Goal: Task Accomplishment & Management: Manage account settings

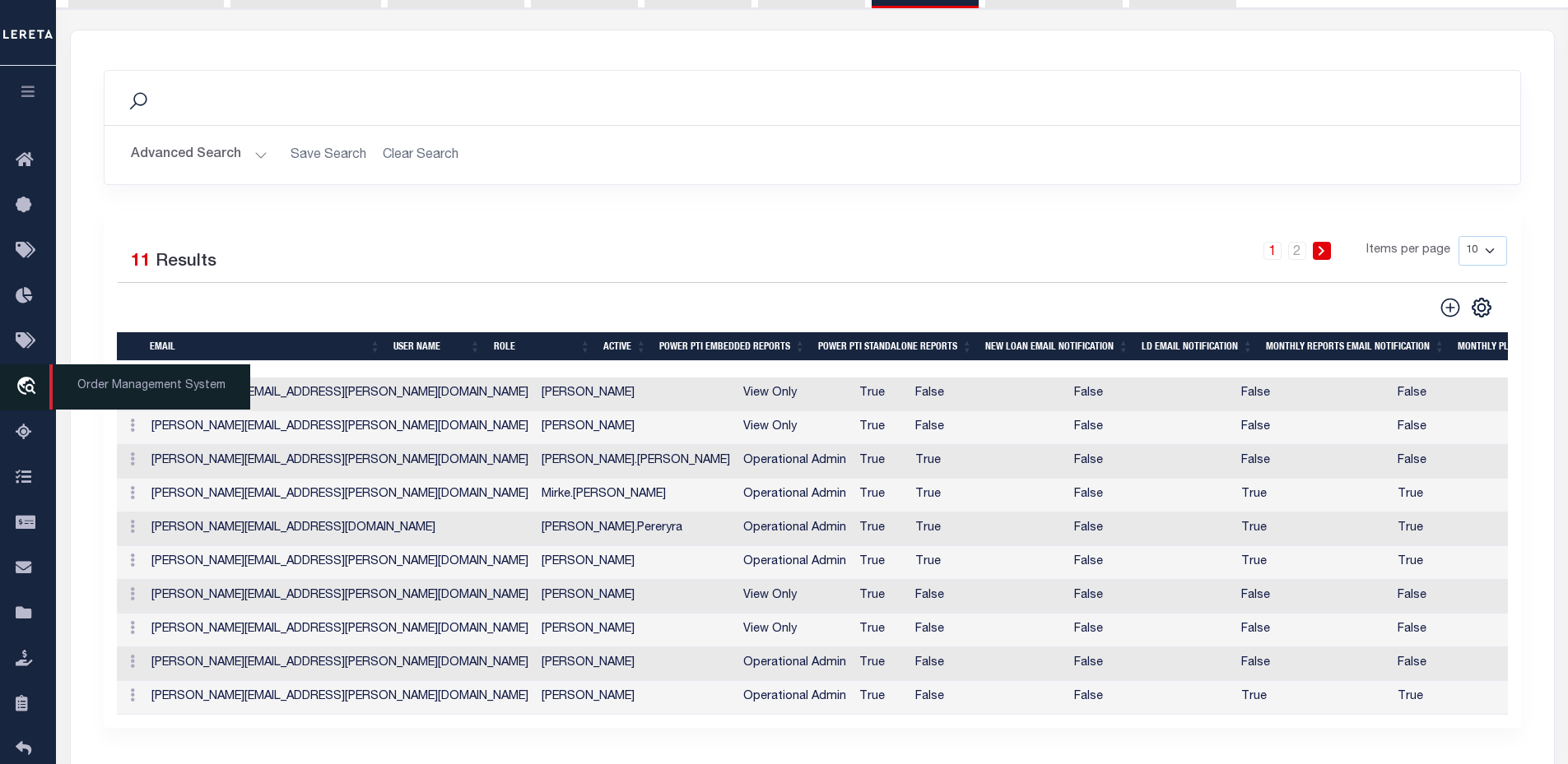
scroll to position [247, 0]
click at [34, 376] on link "travel_explore Order Management System" at bounding box center [27, 387] width 56 height 46
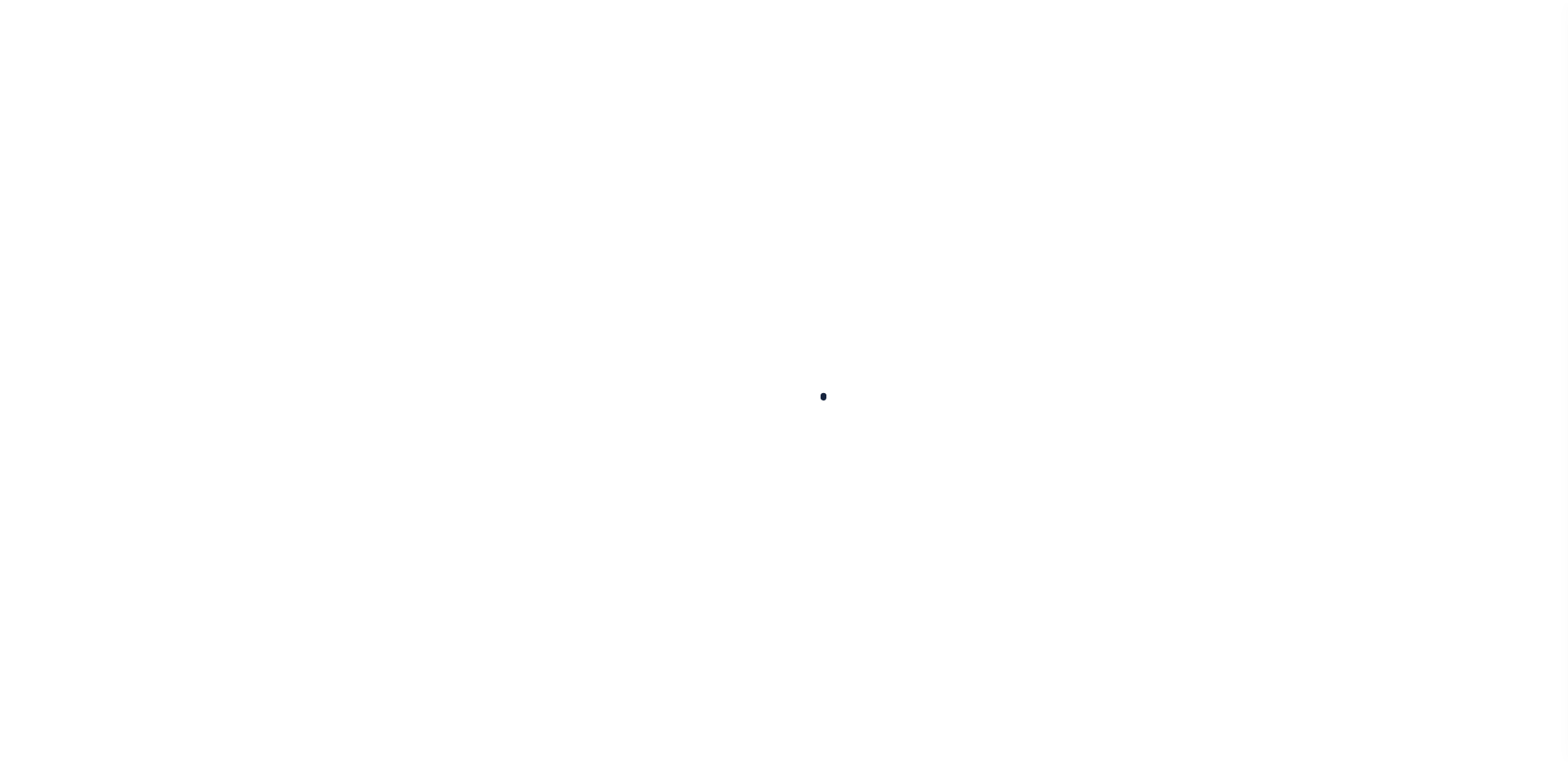
scroll to position [37, 0]
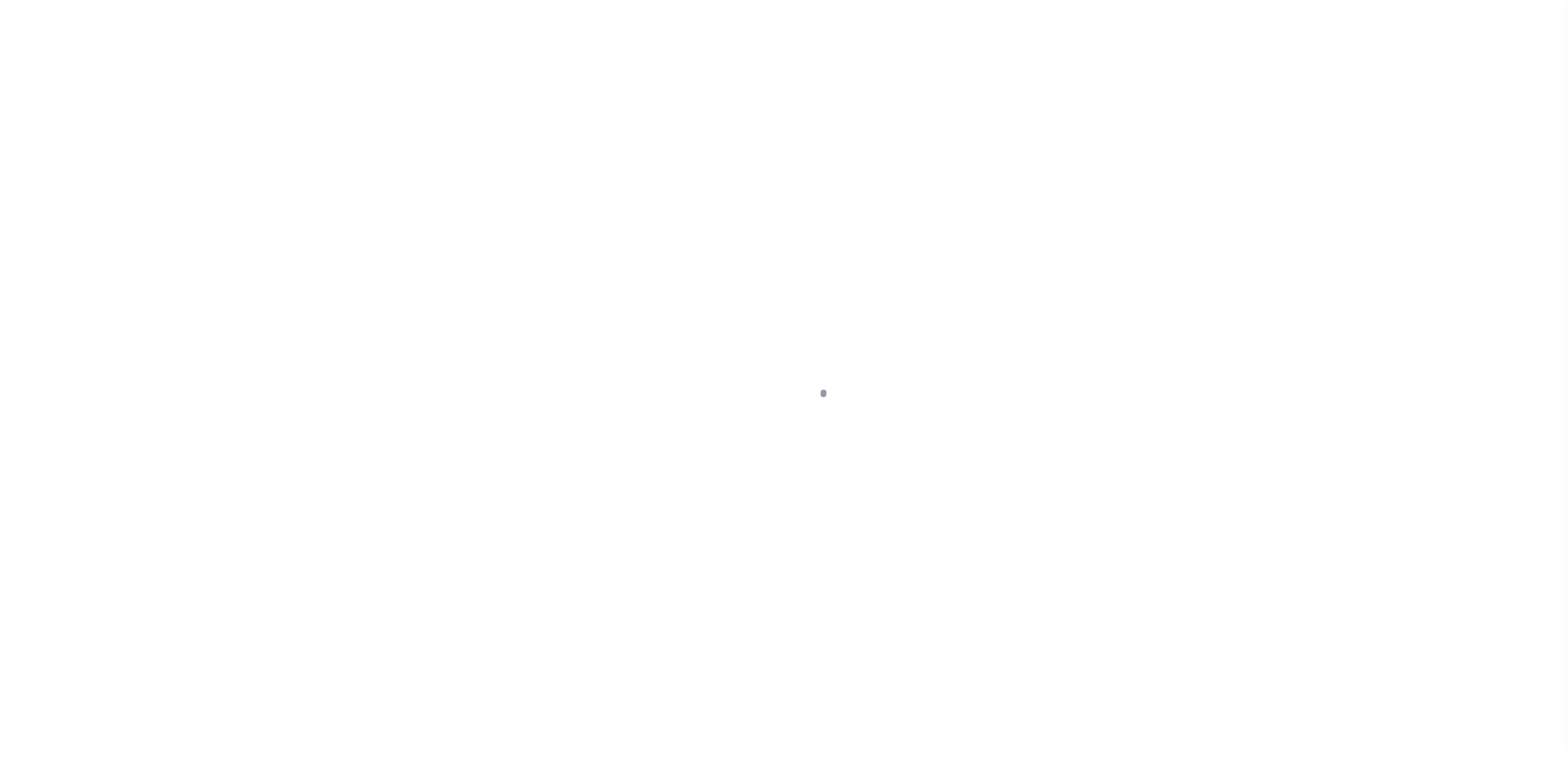
select select "200"
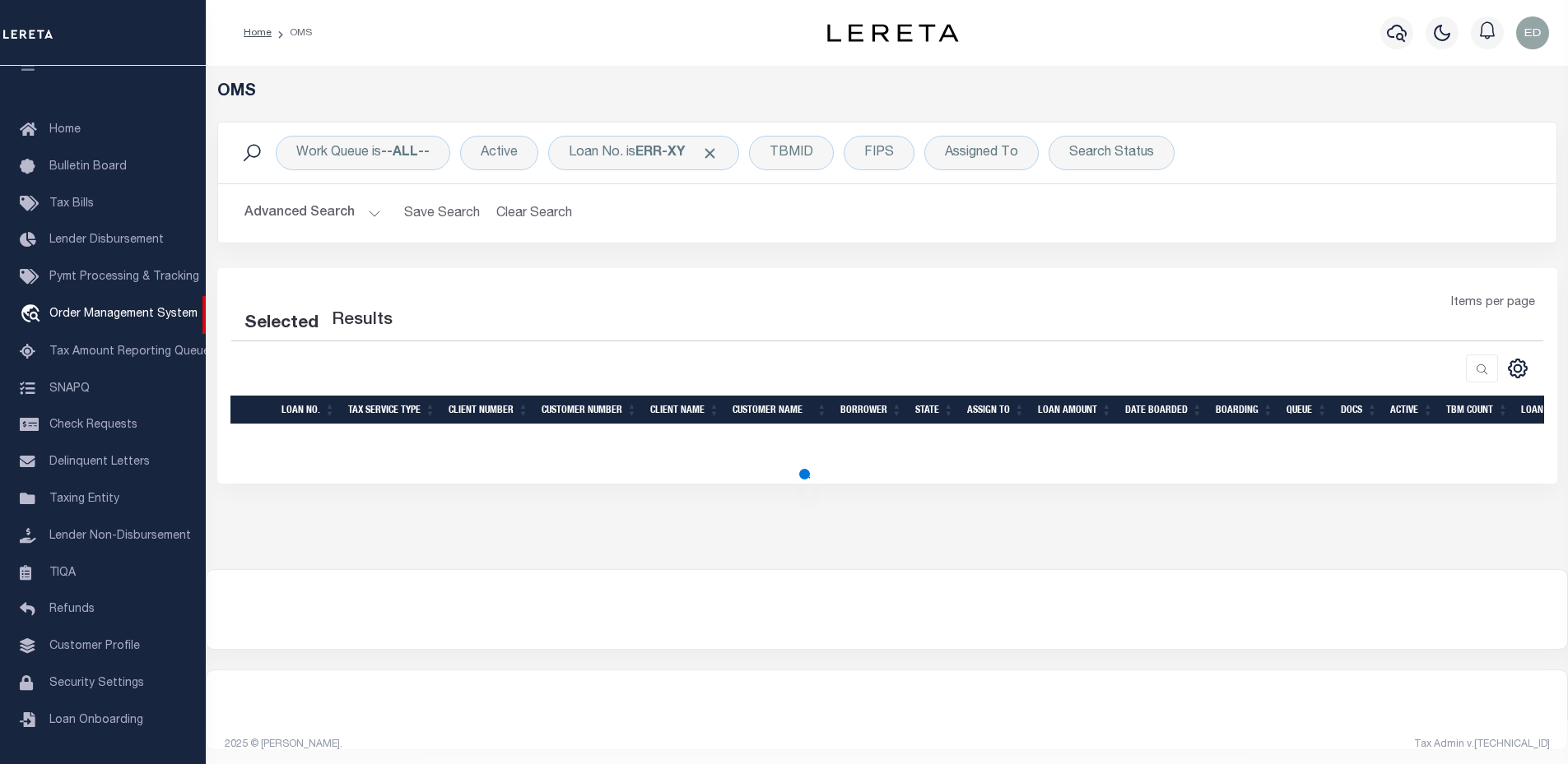
select select "200"
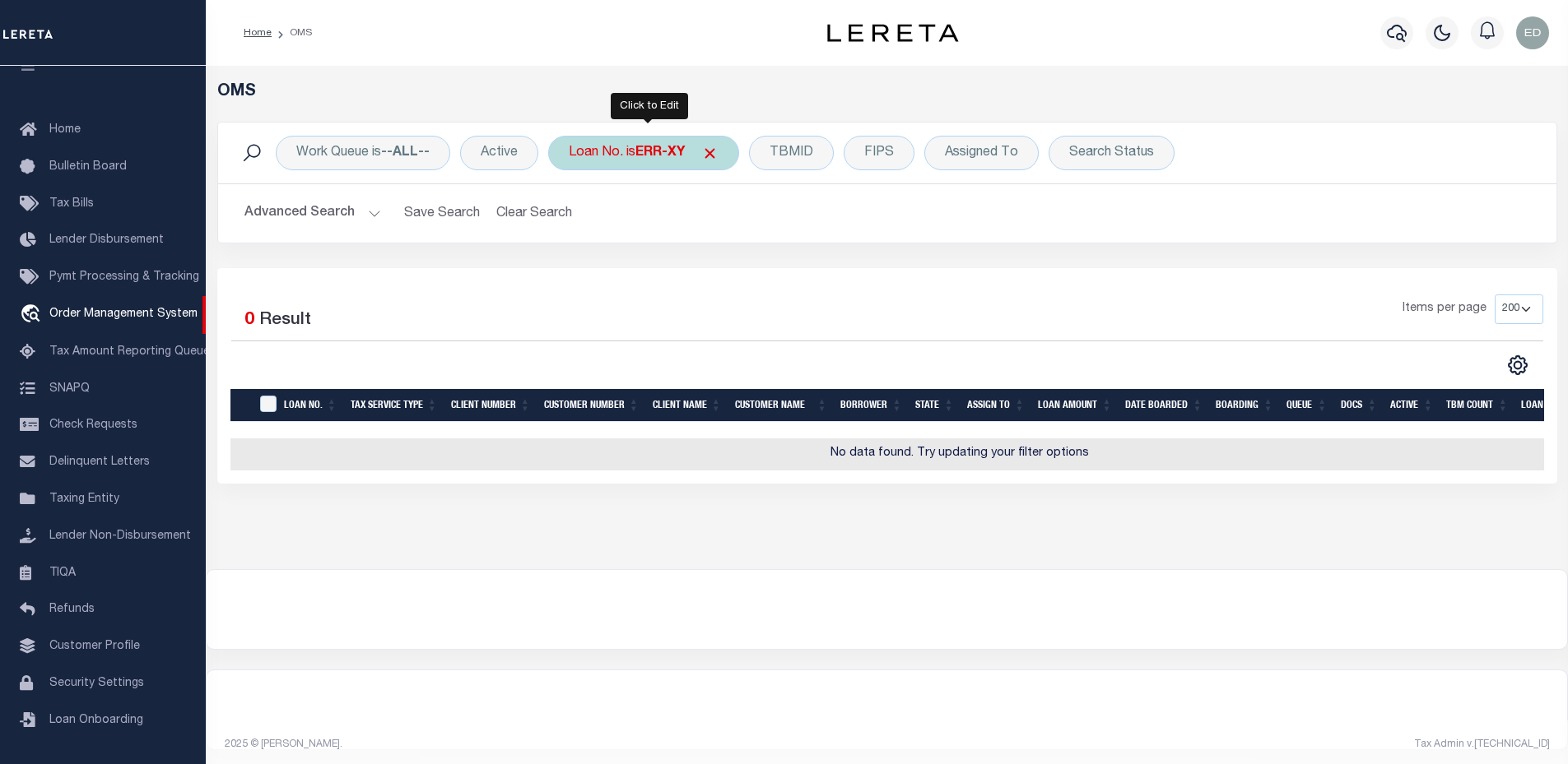
click at [631, 141] on div "Loan No. is ERR-XY" at bounding box center [644, 152] width 191 height 34
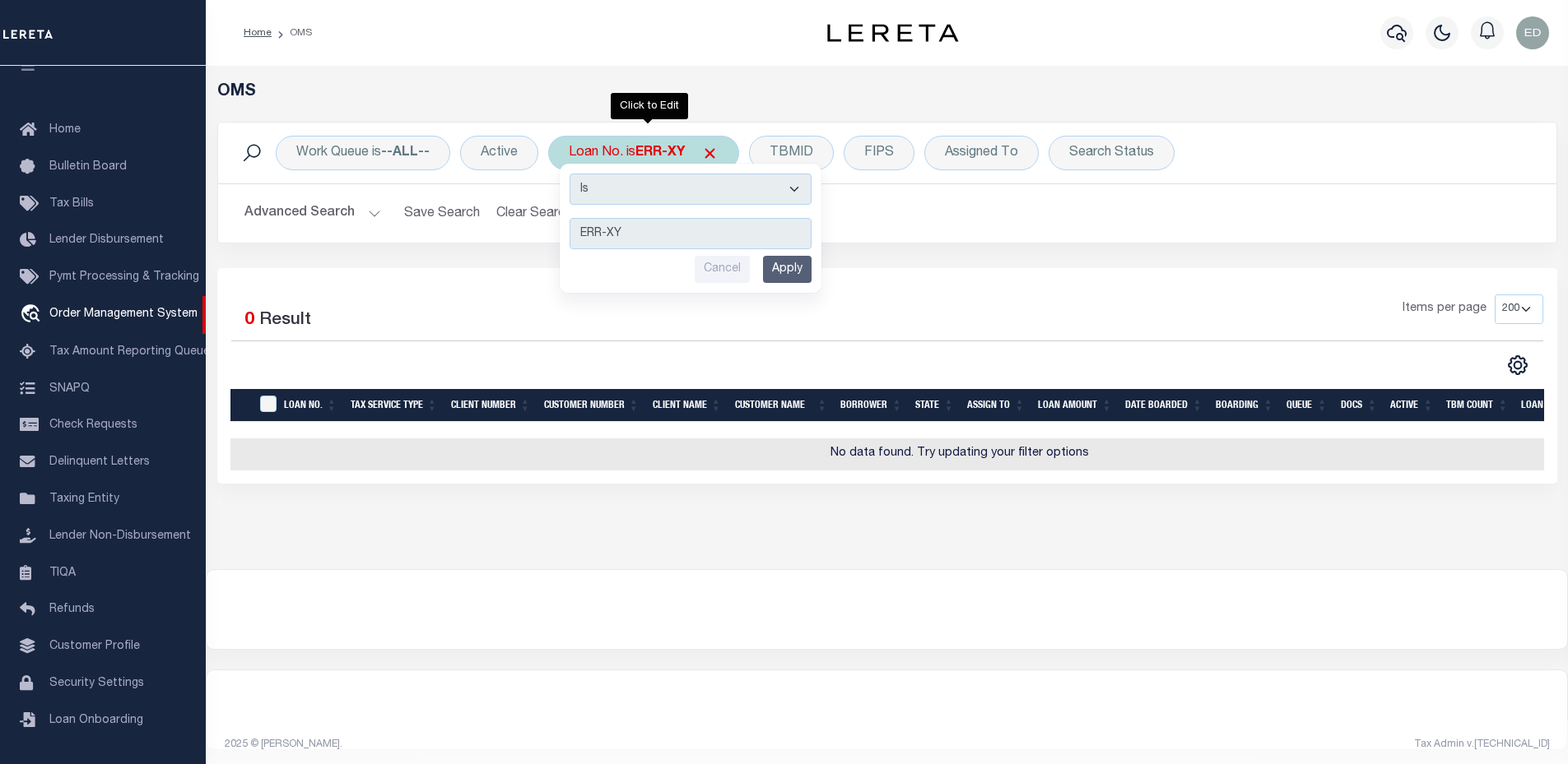
drag, startPoint x: 624, startPoint y: 183, endPoint x: 622, endPoint y: 195, distance: 12.2
click at [624, 183] on select "Is Contains" at bounding box center [691, 189] width 242 height 31
select select "c"
click at [571, 174] on select "Is Contains" at bounding box center [691, 189] width 242 height 31
click at [758, 282] on div "Cancel Apply" at bounding box center [691, 269] width 242 height 27
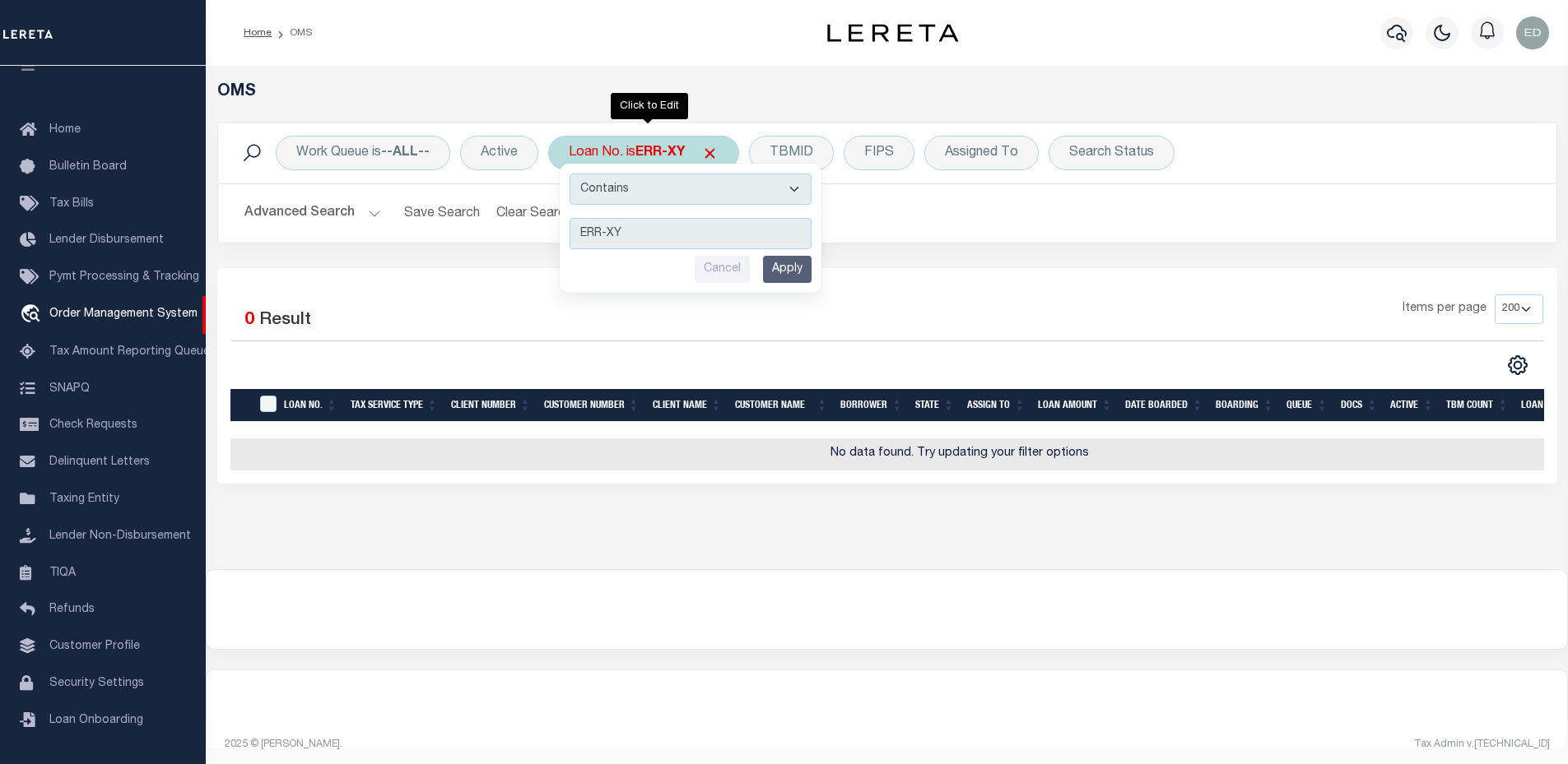
click at [764, 276] on div "Cancel Apply" at bounding box center [691, 269] width 242 height 27
click at [772, 268] on input "Apply" at bounding box center [787, 269] width 49 height 27
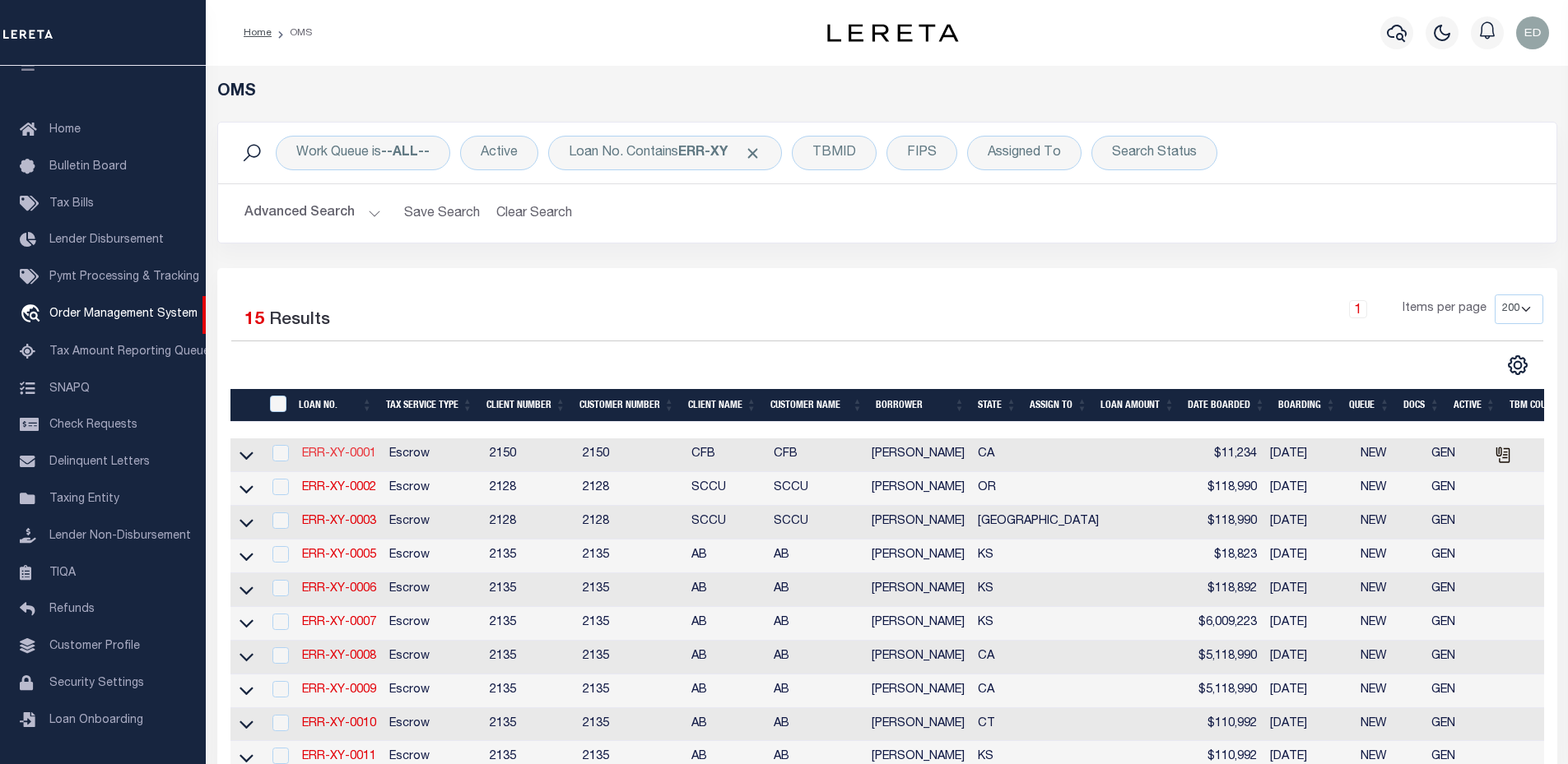
click at [320, 460] on link "ERR-XY-0001" at bounding box center [340, 455] width 74 height 12
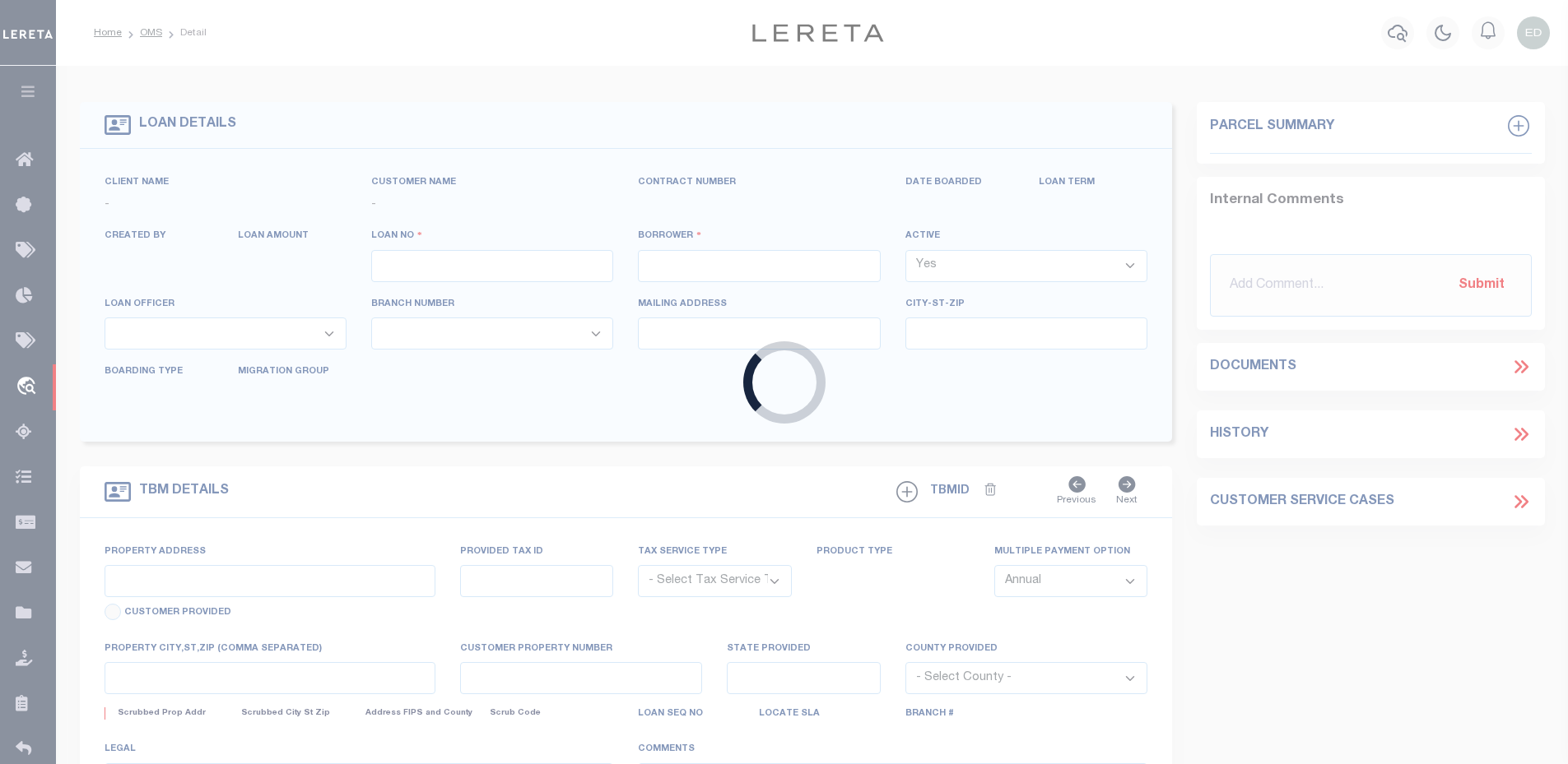
type input "ERR-XY-0001"
type input "[PERSON_NAME]"
select select "False"
select select
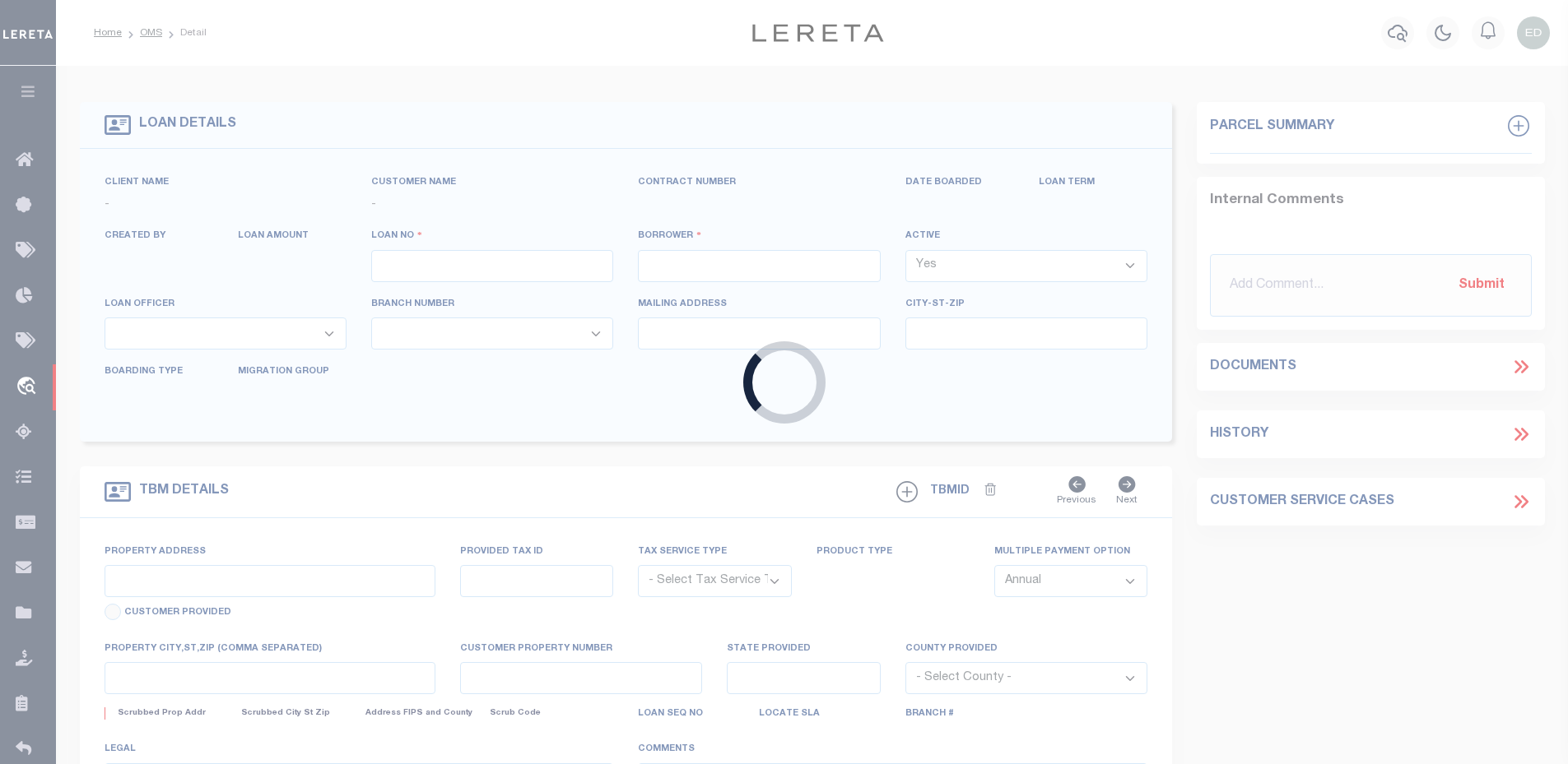
type input "[DATE]"
select select "10"
select select "Escrow"
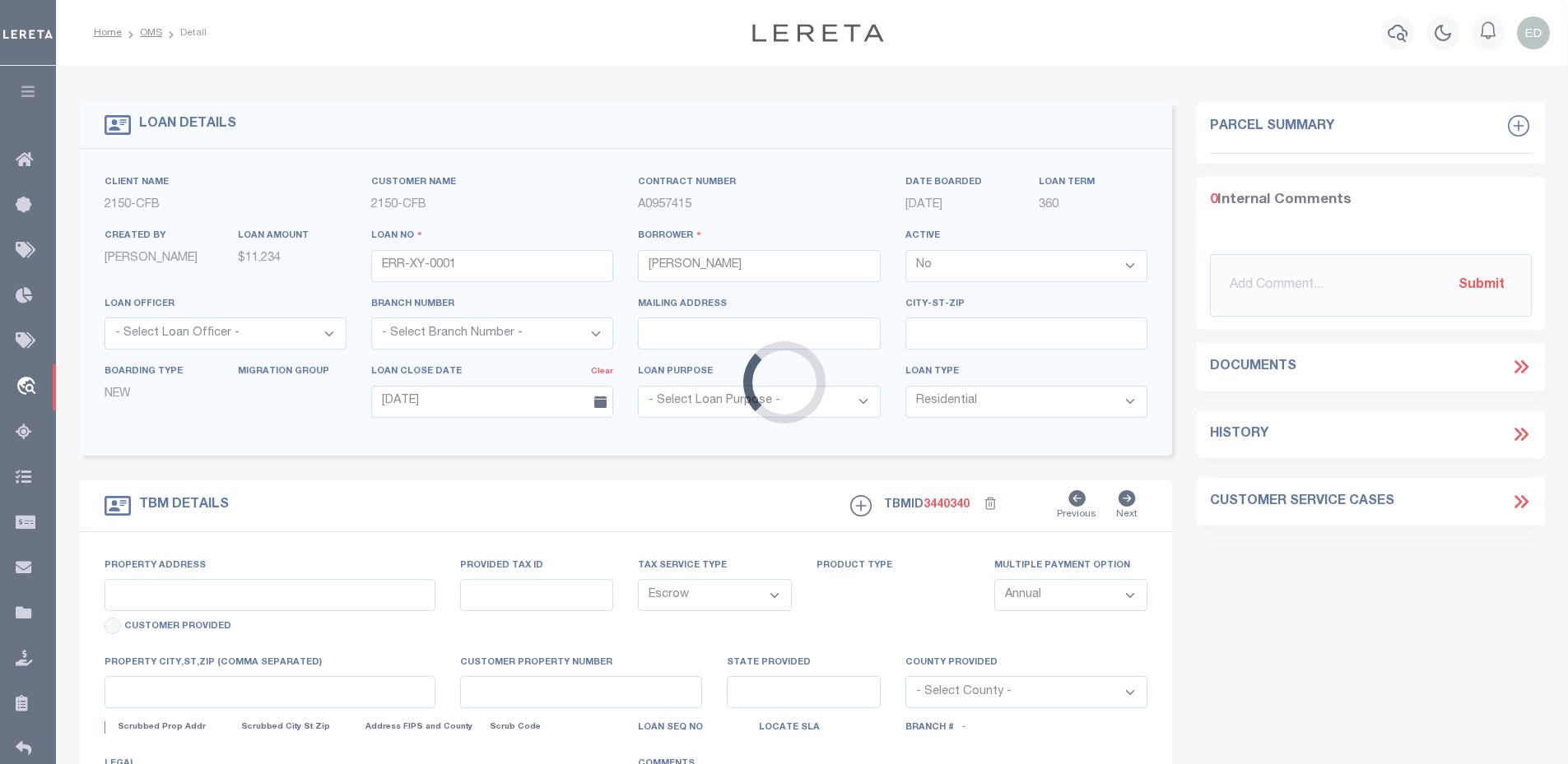
type input "[STREET_ADDRESS]"
select select
type input "POMONA CA 91768-2642"
type input "CA"
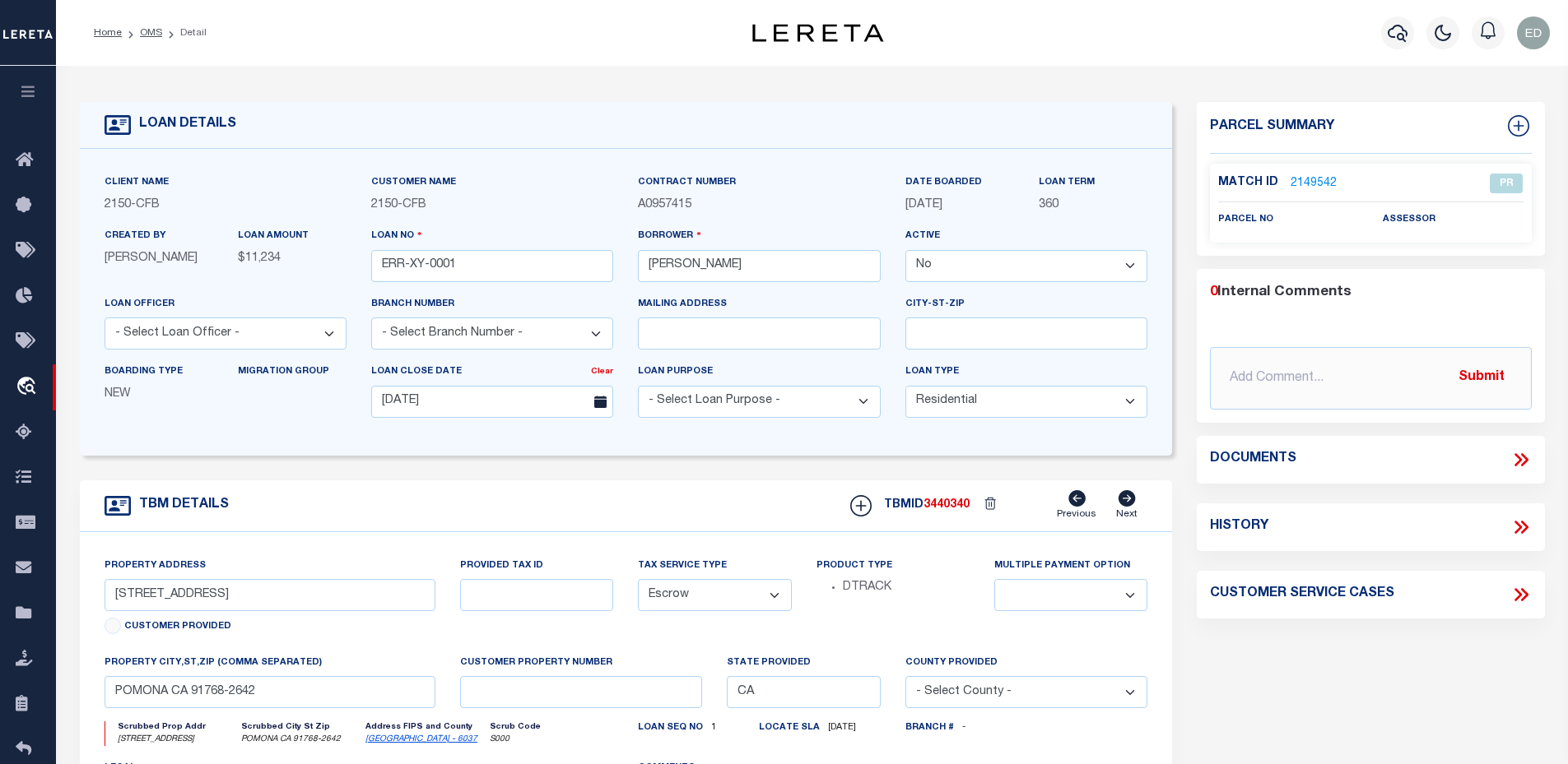
type input "ERR-XY-0015"
type input "[PERSON_NAME]"
select select "True"
type input "[DATE]"
type input "[STREET_ADDRESS]"
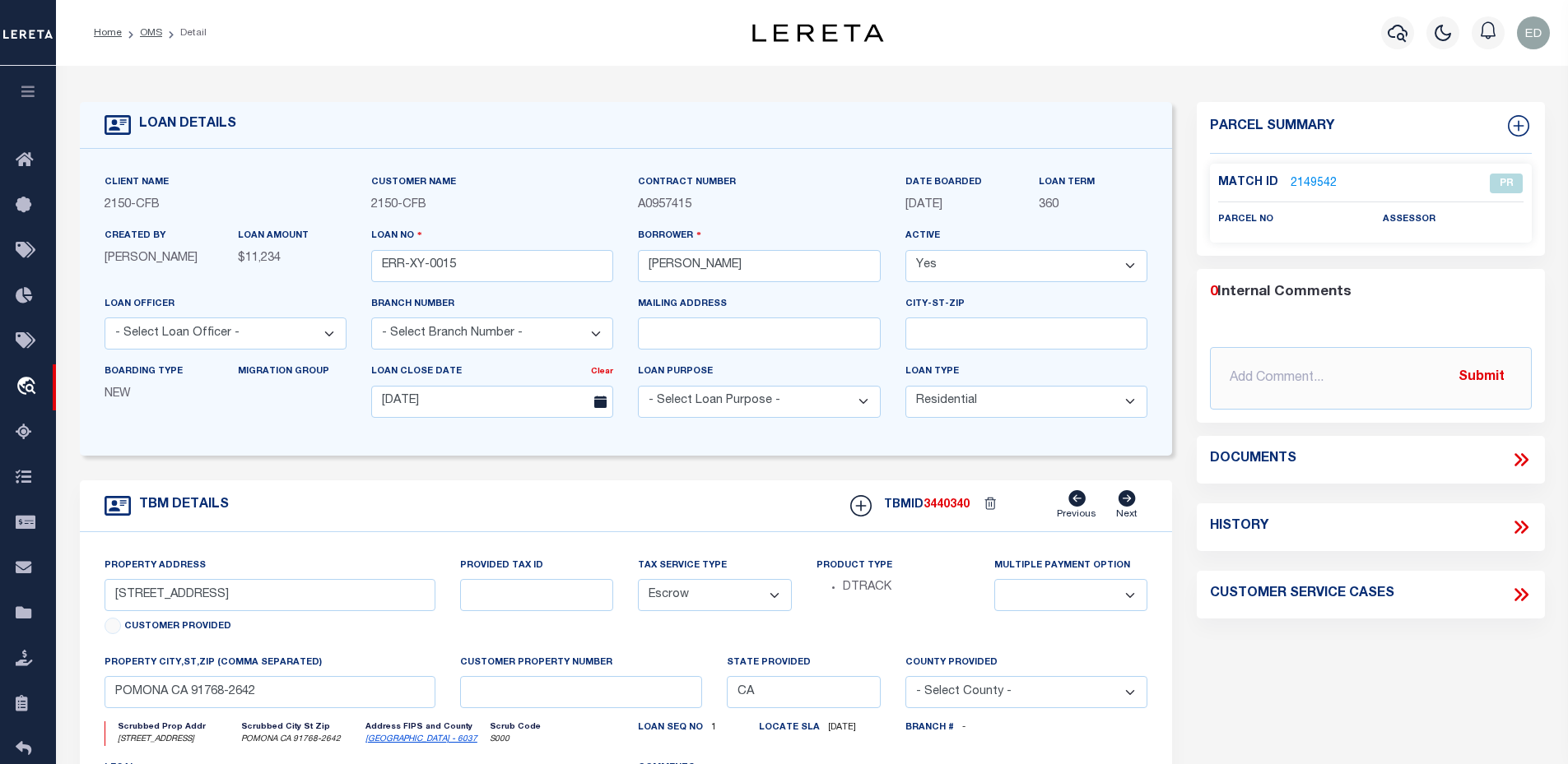
type input "[GEOGRAPHIC_DATA]-1211"
type input "CT"
select select "2"
drag, startPoint x: 1107, startPoint y: 90, endPoint x: 1076, endPoint y: 72, distance: 35.8
click at [1107, 90] on div "LOAN DETAILS Client Name 2158 - LB Customer Name 2158 -" at bounding box center [812, 547] width 1489 height 932
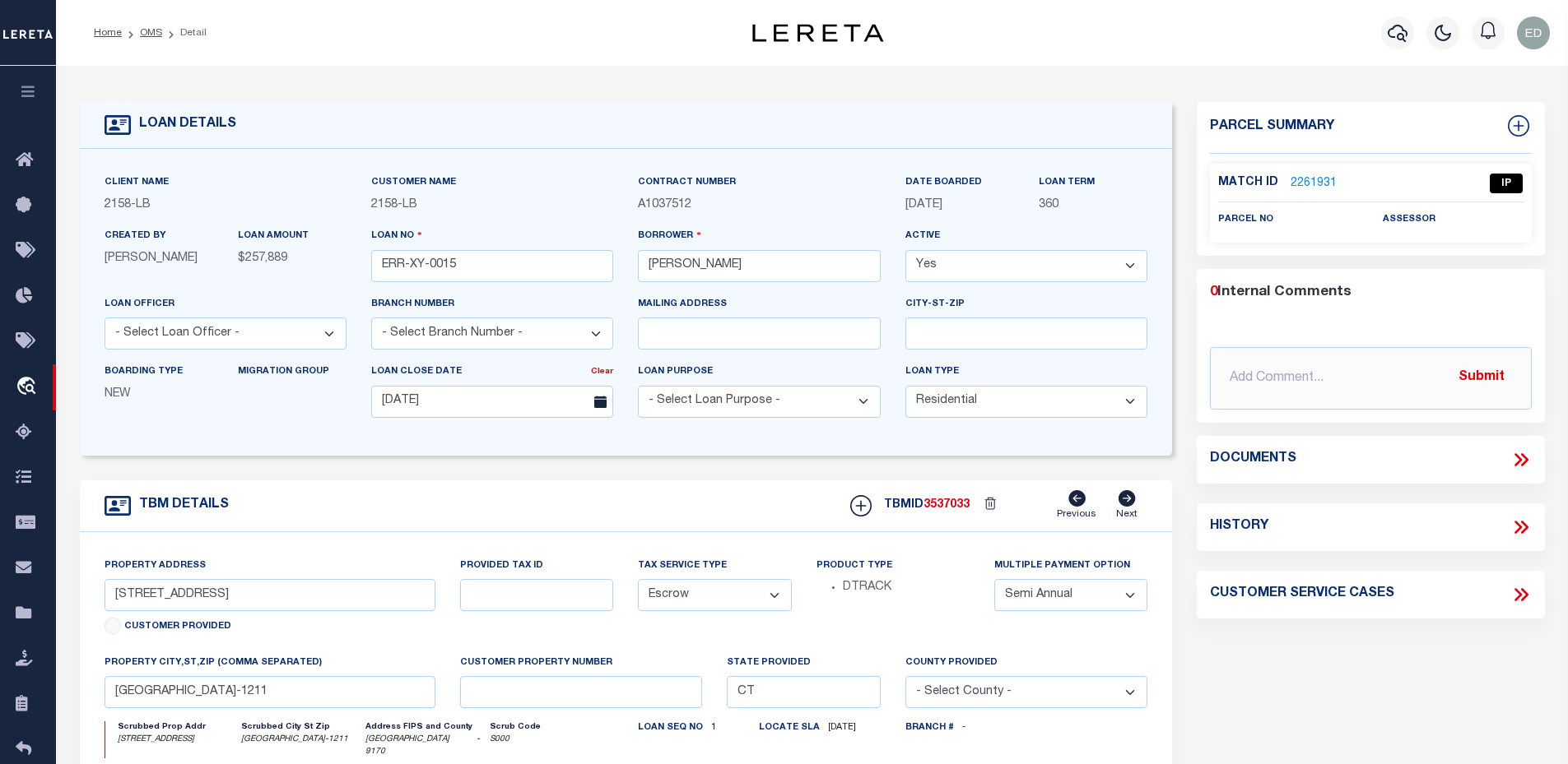
click at [1318, 183] on link "2261931" at bounding box center [1312, 184] width 46 height 18
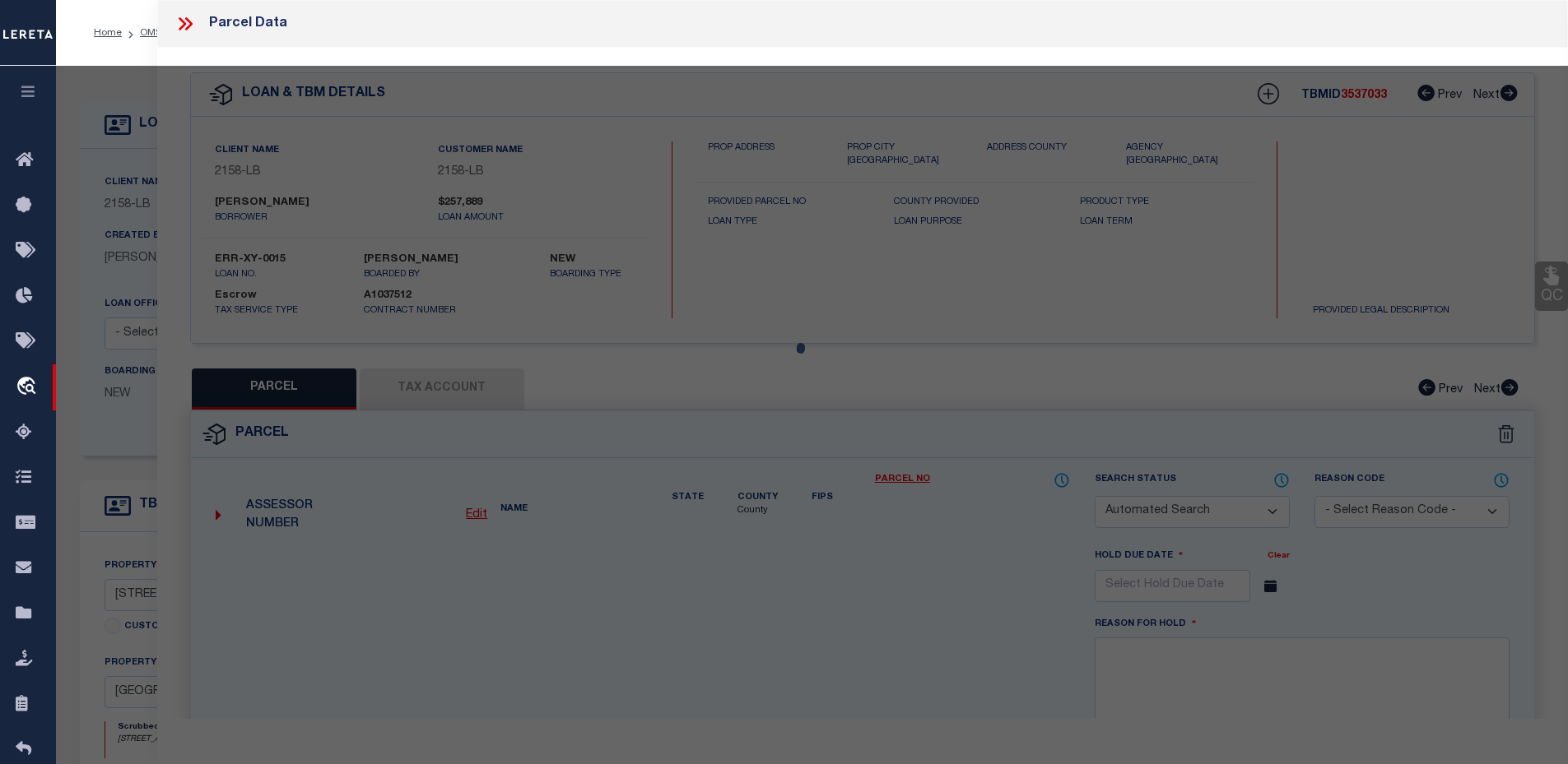
checkbox input "false"
select select "IP"
checkbox input "false"
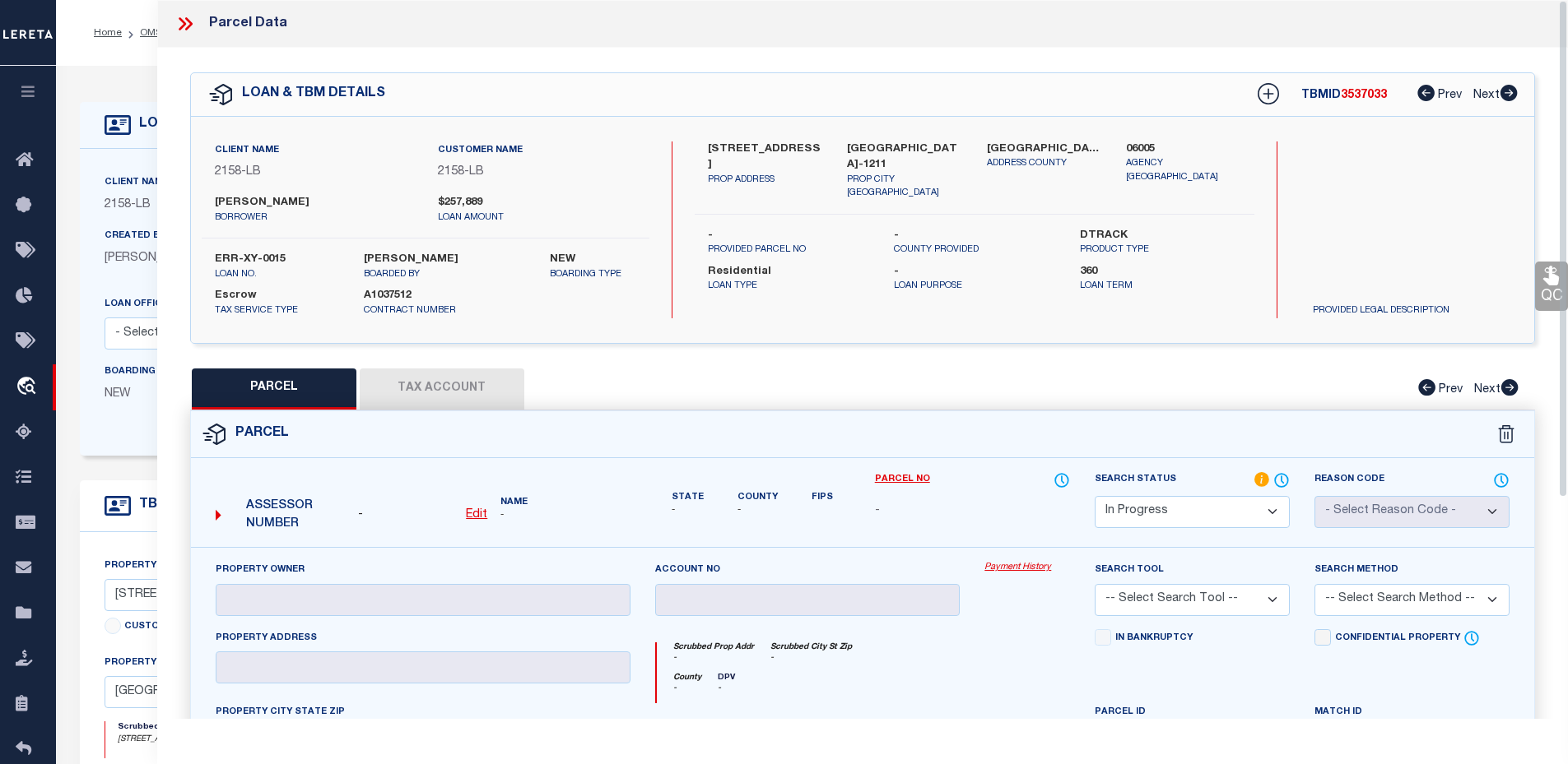
click at [1258, 471] on icon at bounding box center [1262, 480] width 17 height 19
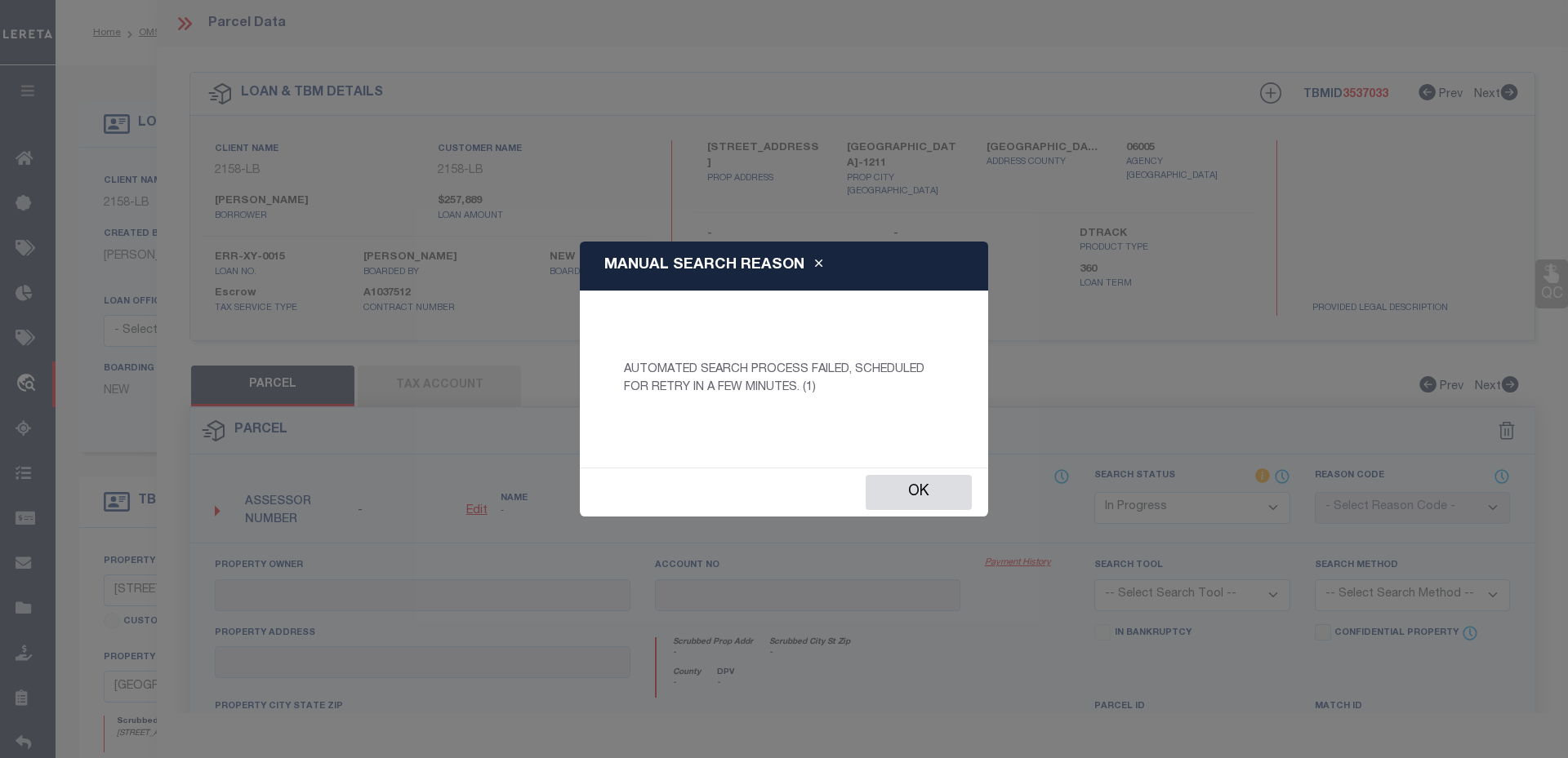
click at [970, 589] on div "MANUAL SEARCH REASON AUTOMATED SEARCH PROCESS FAILED, SCHEDULED FOR RETRY IN A …" at bounding box center [784, 379] width 1568 height 758
click at [916, 493] on button "Ok" at bounding box center [919, 493] width 107 height 35
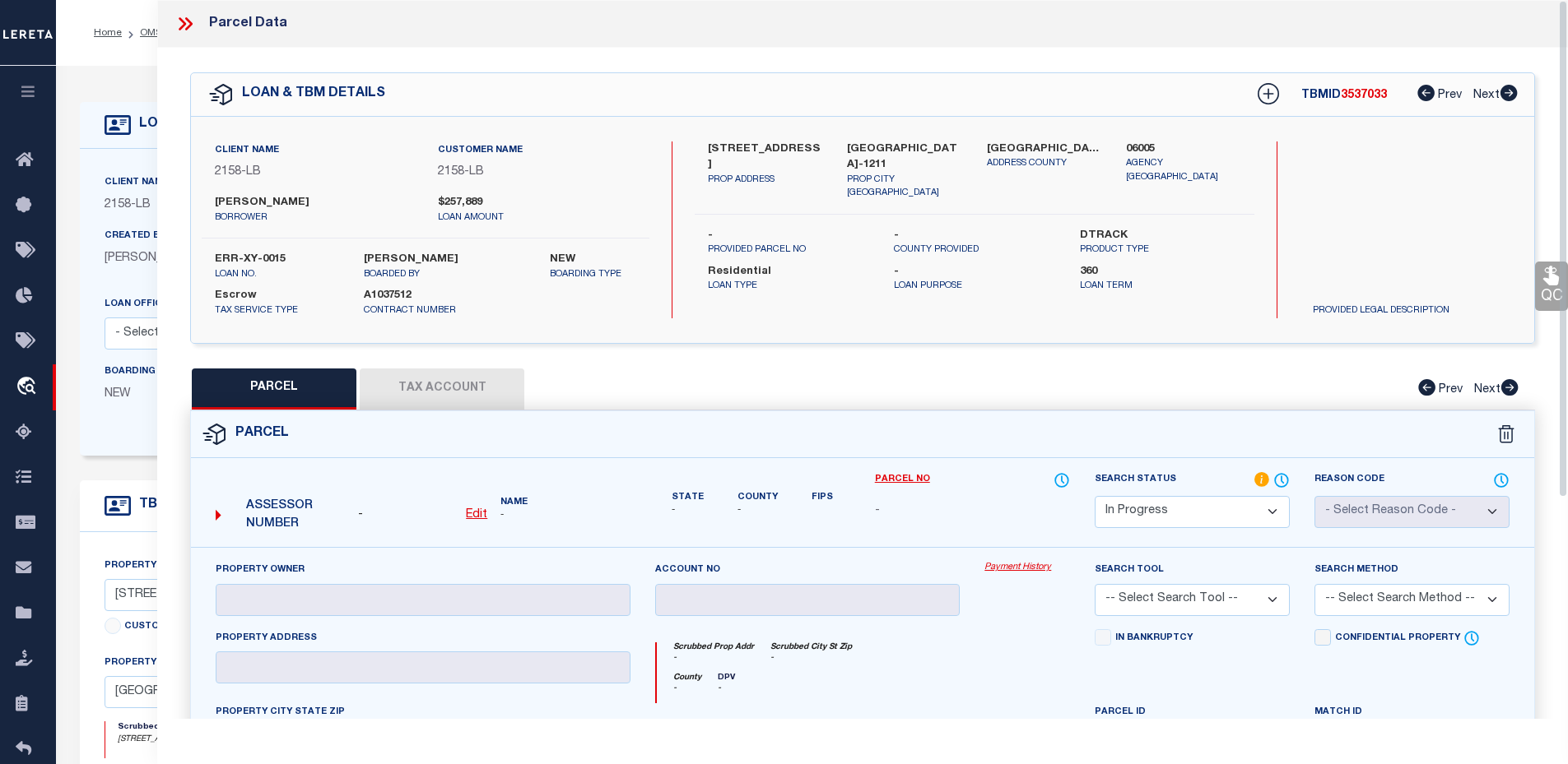
click at [195, 23] on icon at bounding box center [185, 23] width 21 height 21
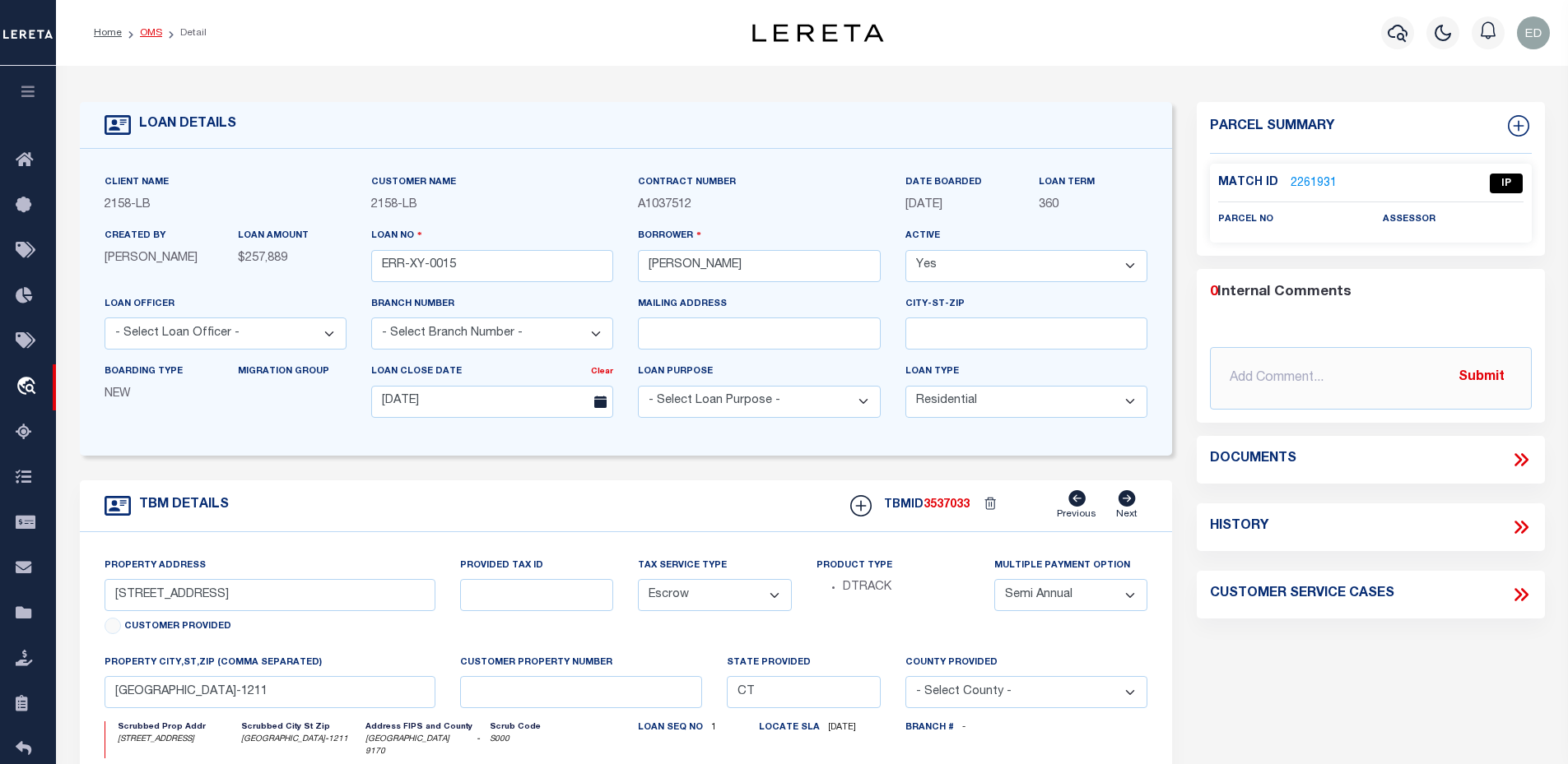
click at [155, 34] on link "OMS" at bounding box center [150, 33] width 22 height 10
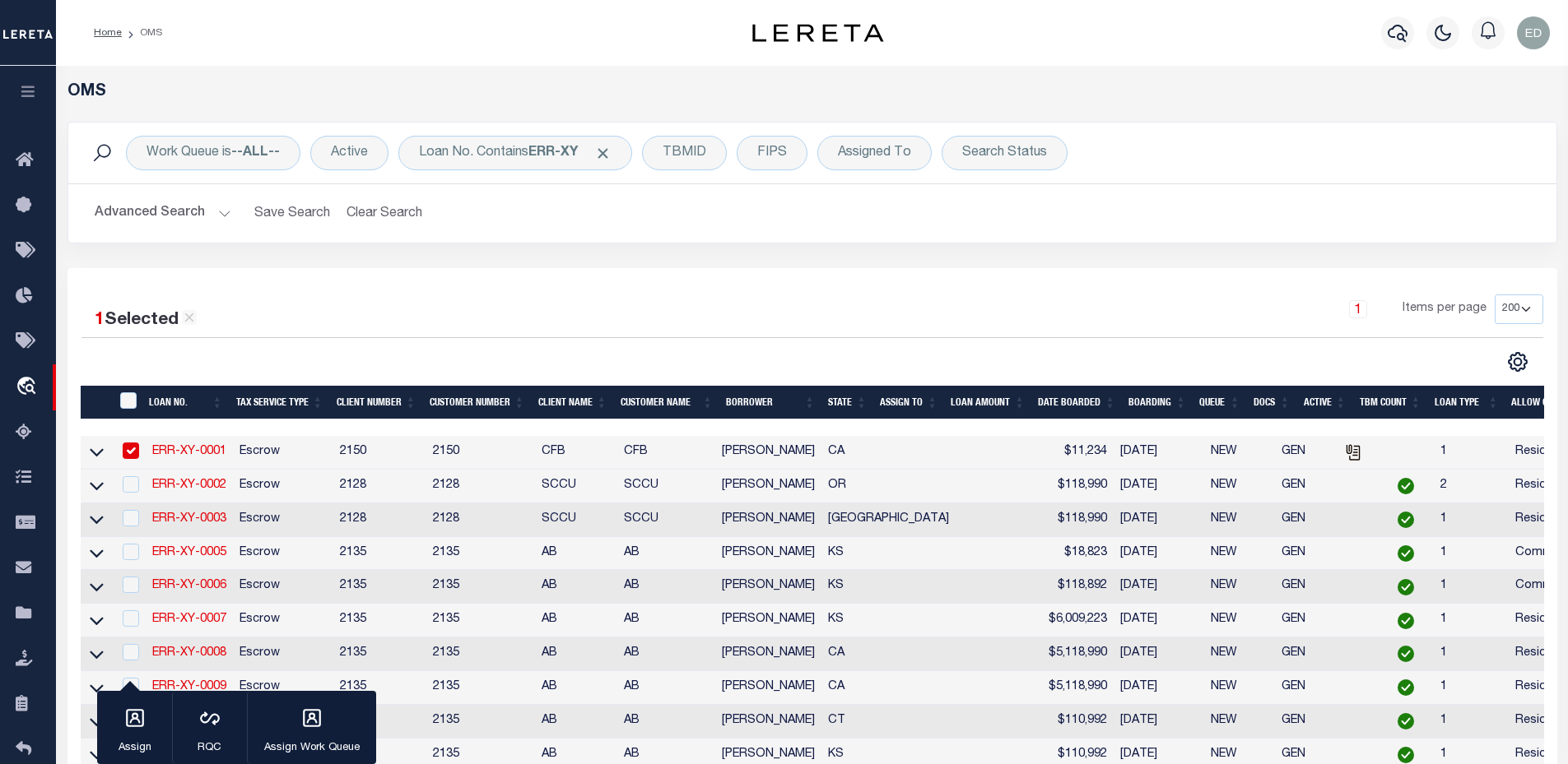
scroll to position [482, 0]
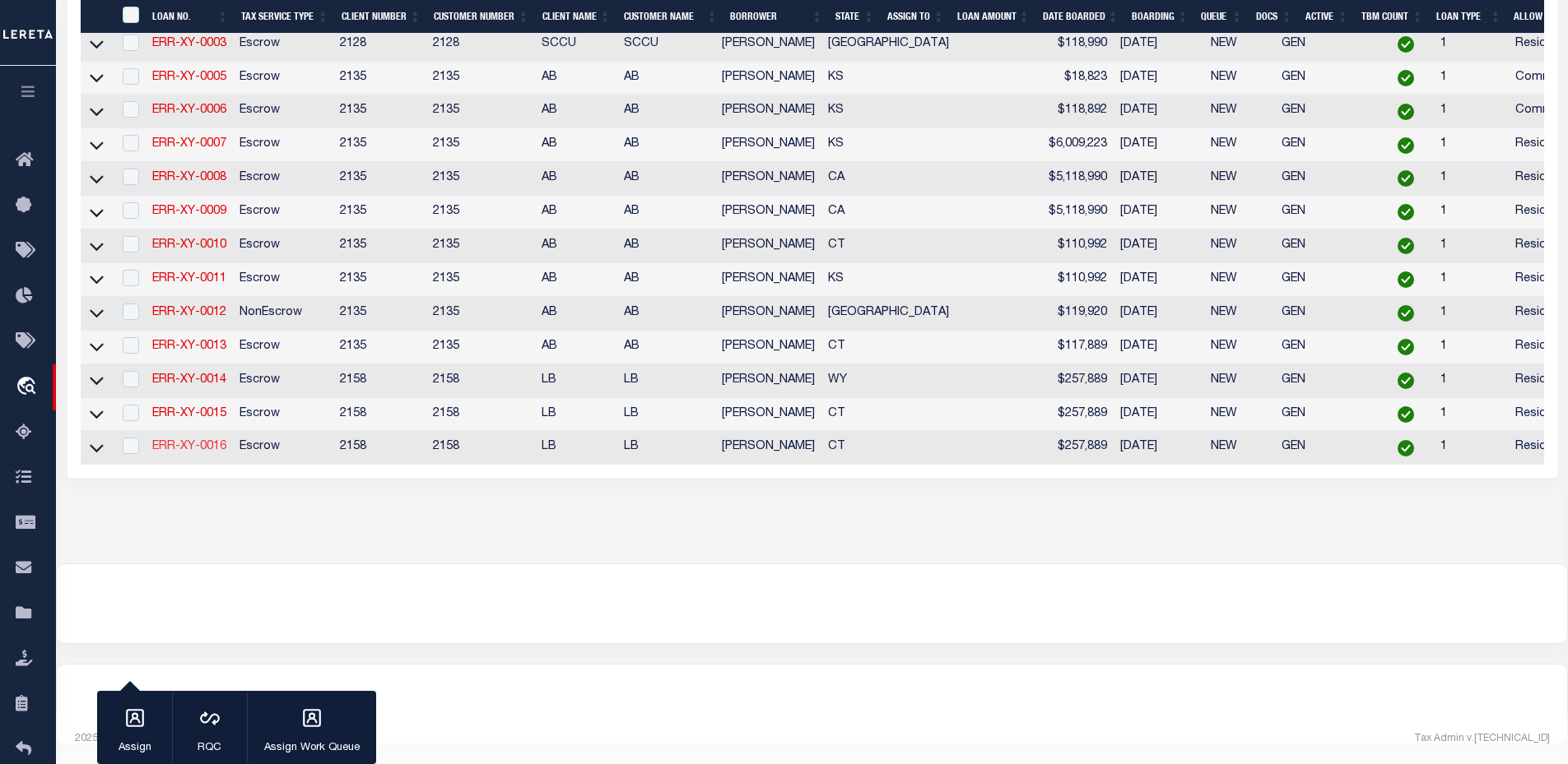
click at [186, 441] on link "ERR-XY-0016" at bounding box center [189, 447] width 74 height 12
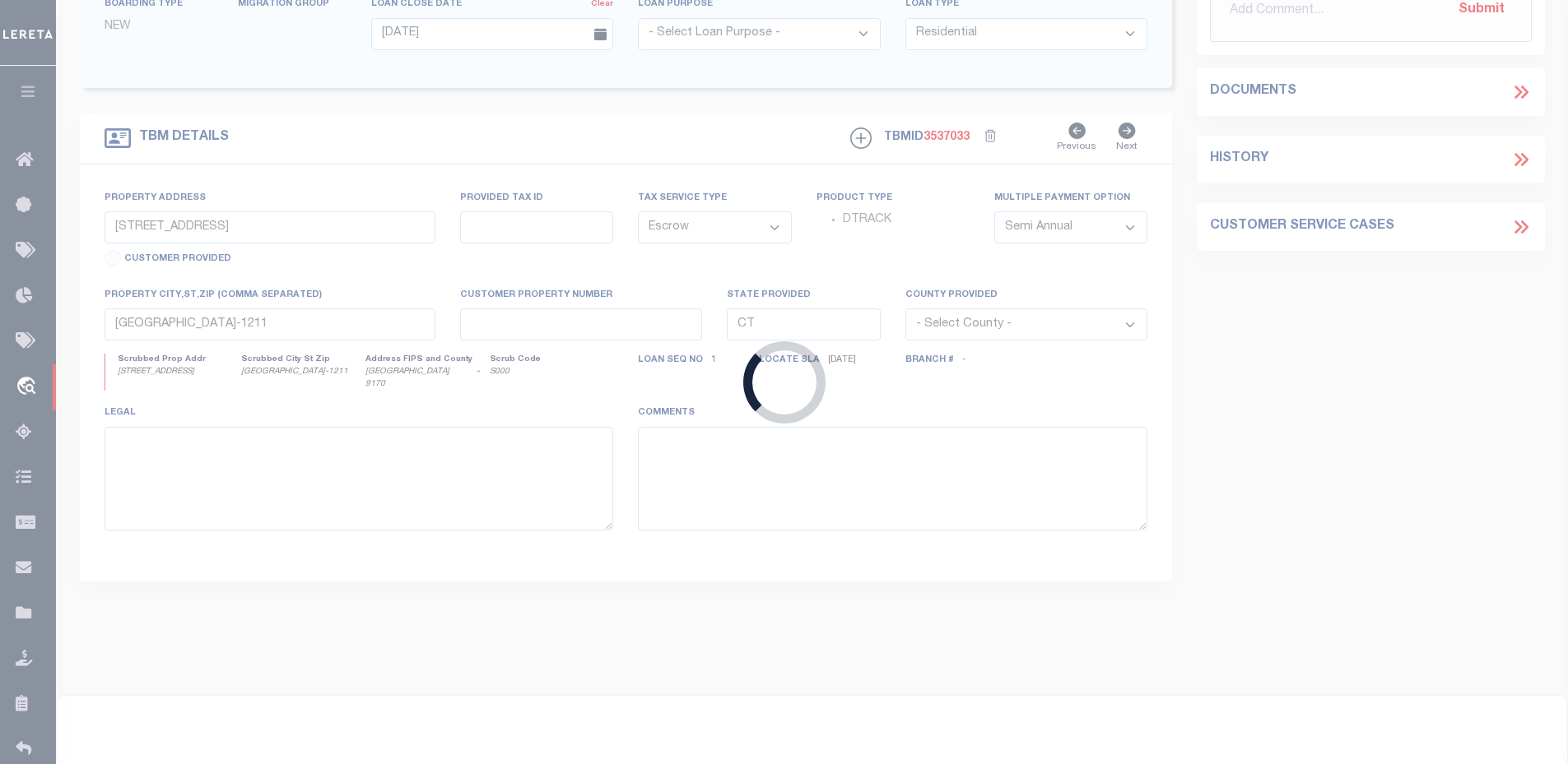
type input "ERR-XY-0016"
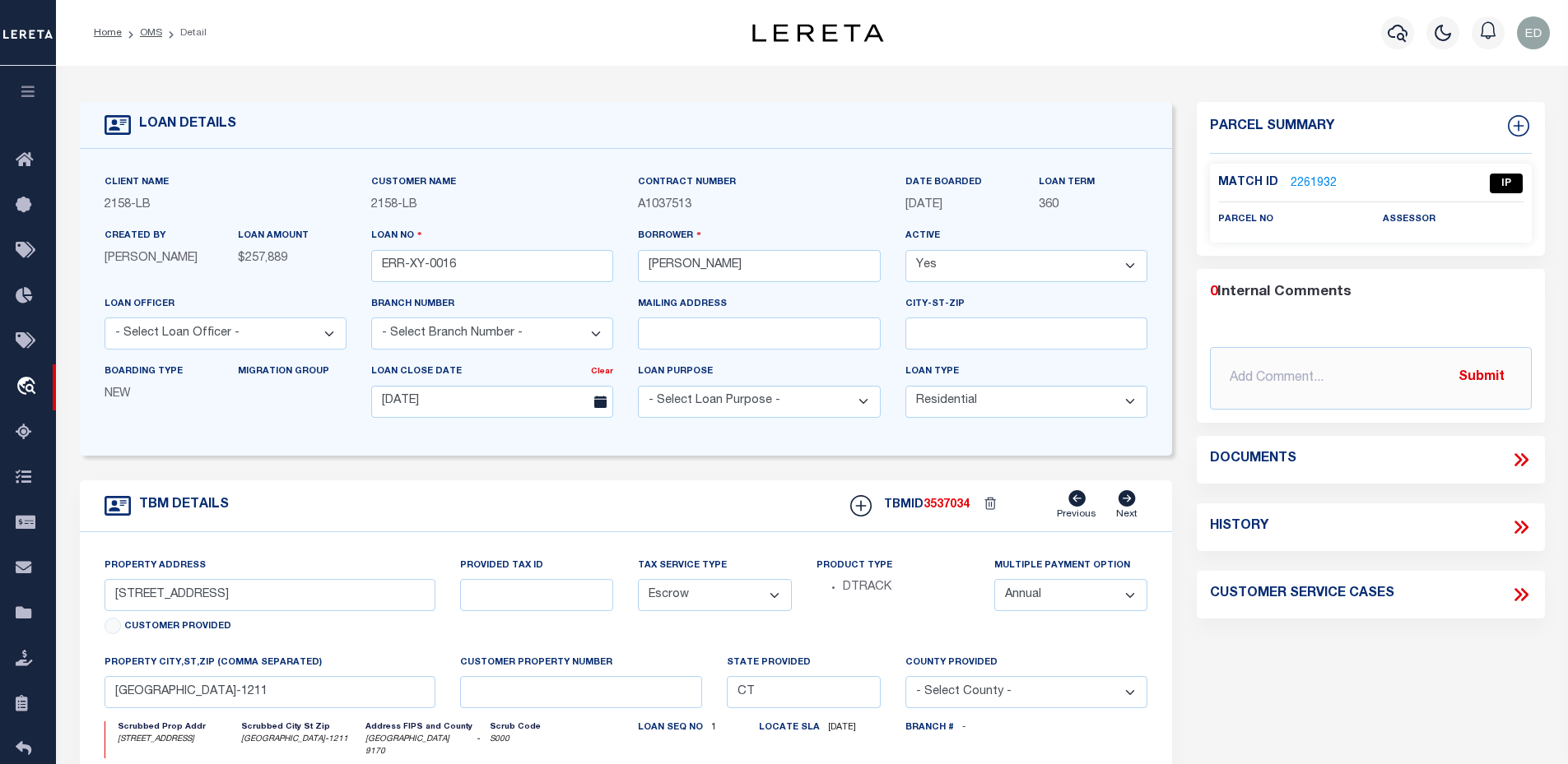
select select "False"
select select
select select "10"
select select
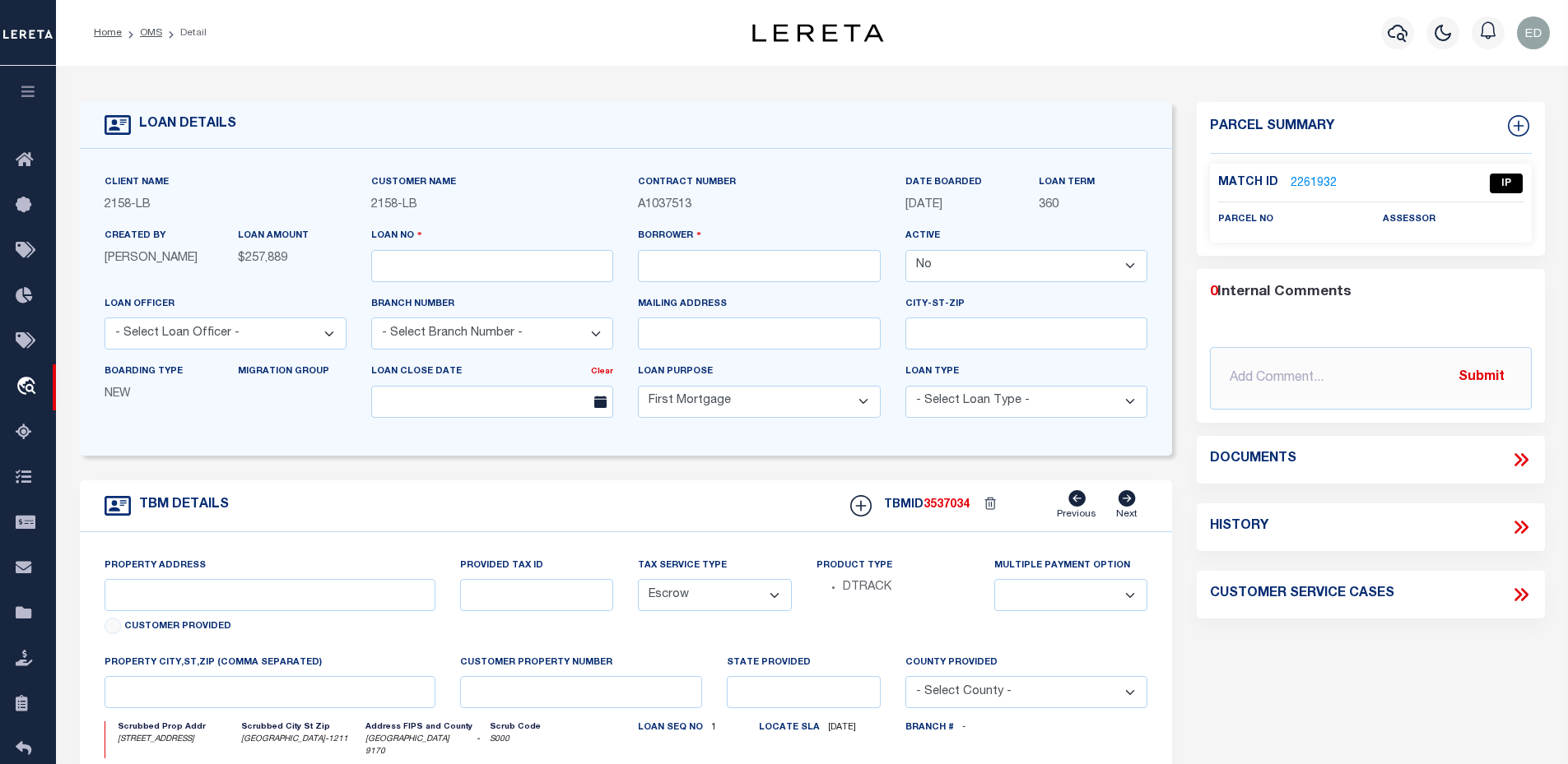
select select "1766"
type input "ERR-XY-0016"
type input "[PERSON_NAME]"
select select "True"
select select
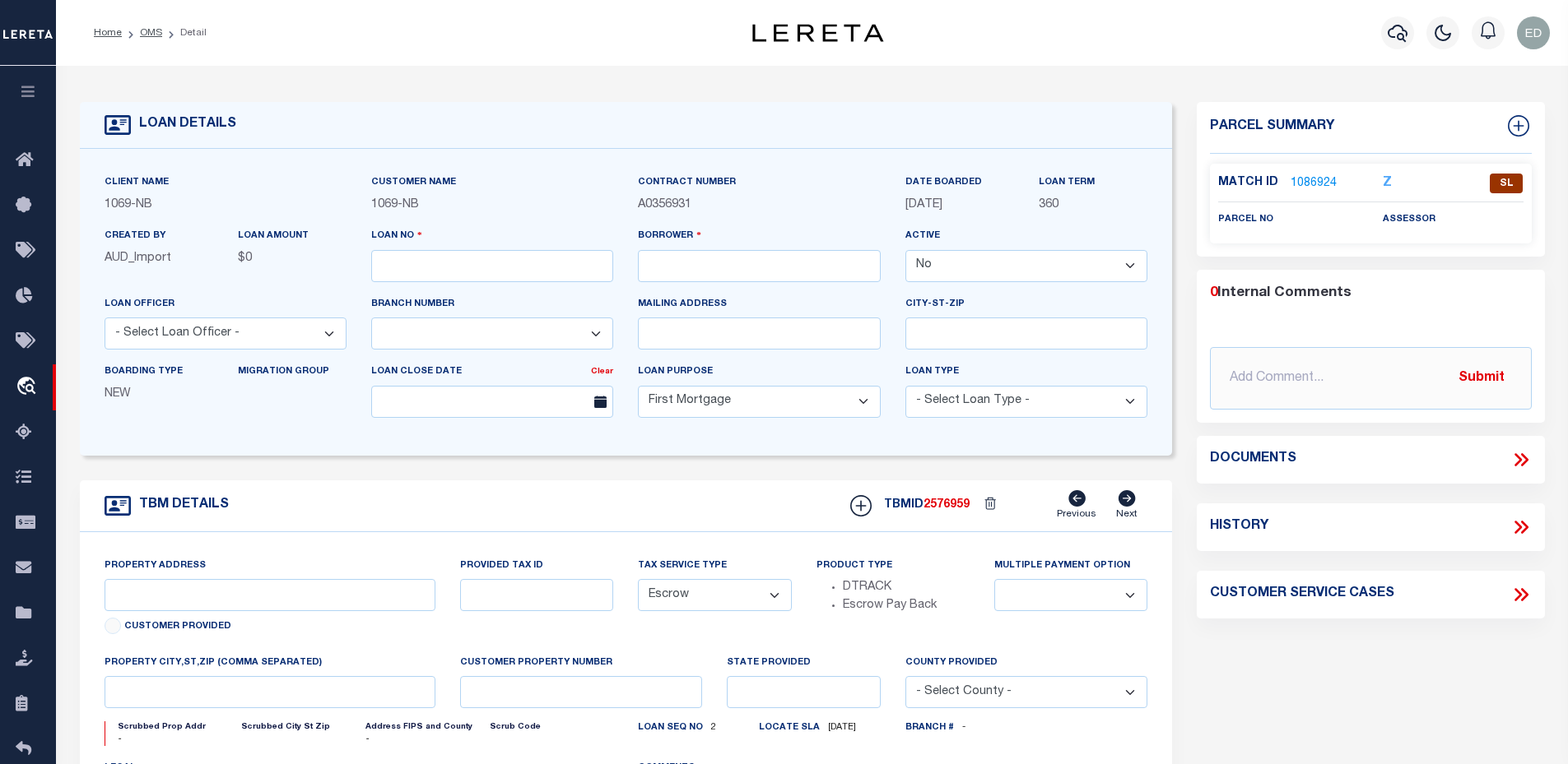
type input "[DATE]"
select select
select select "10"
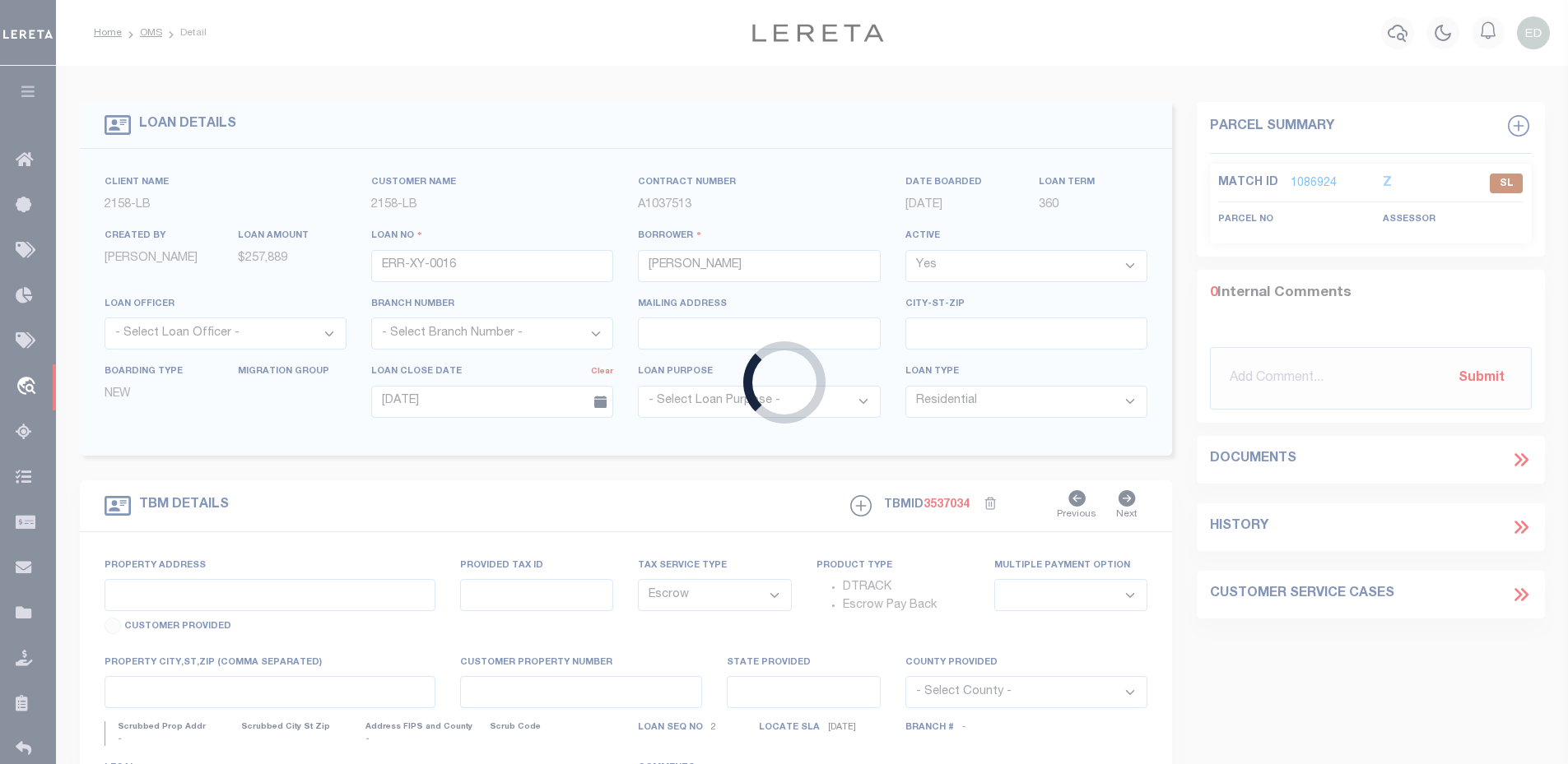
type input "[STREET_ADDRESS]"
type input "[GEOGRAPHIC_DATA]-1211"
type input "CT"
select select "2"
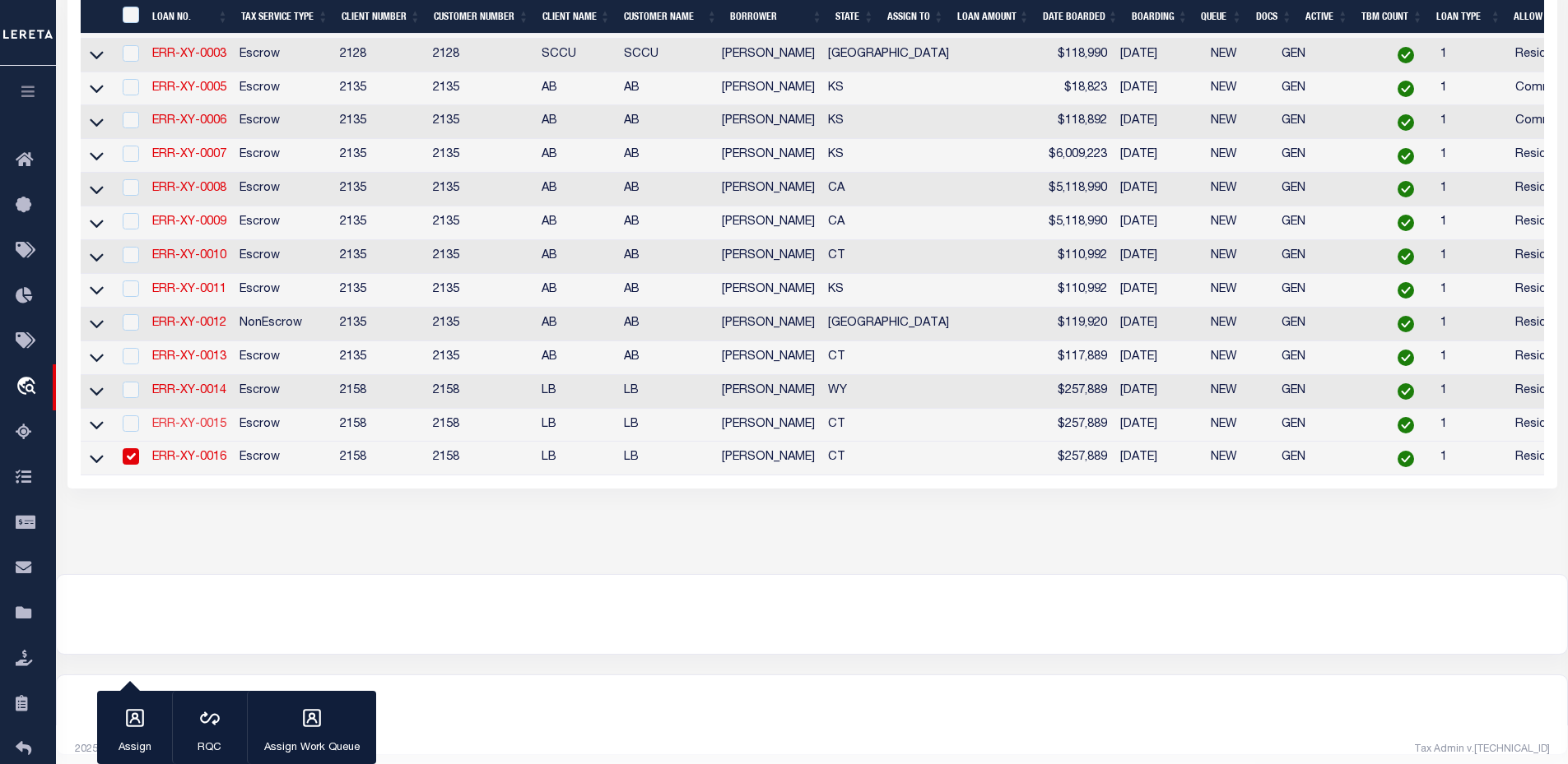
click at [201, 430] on link "ERR-XY-0015" at bounding box center [189, 424] width 74 height 12
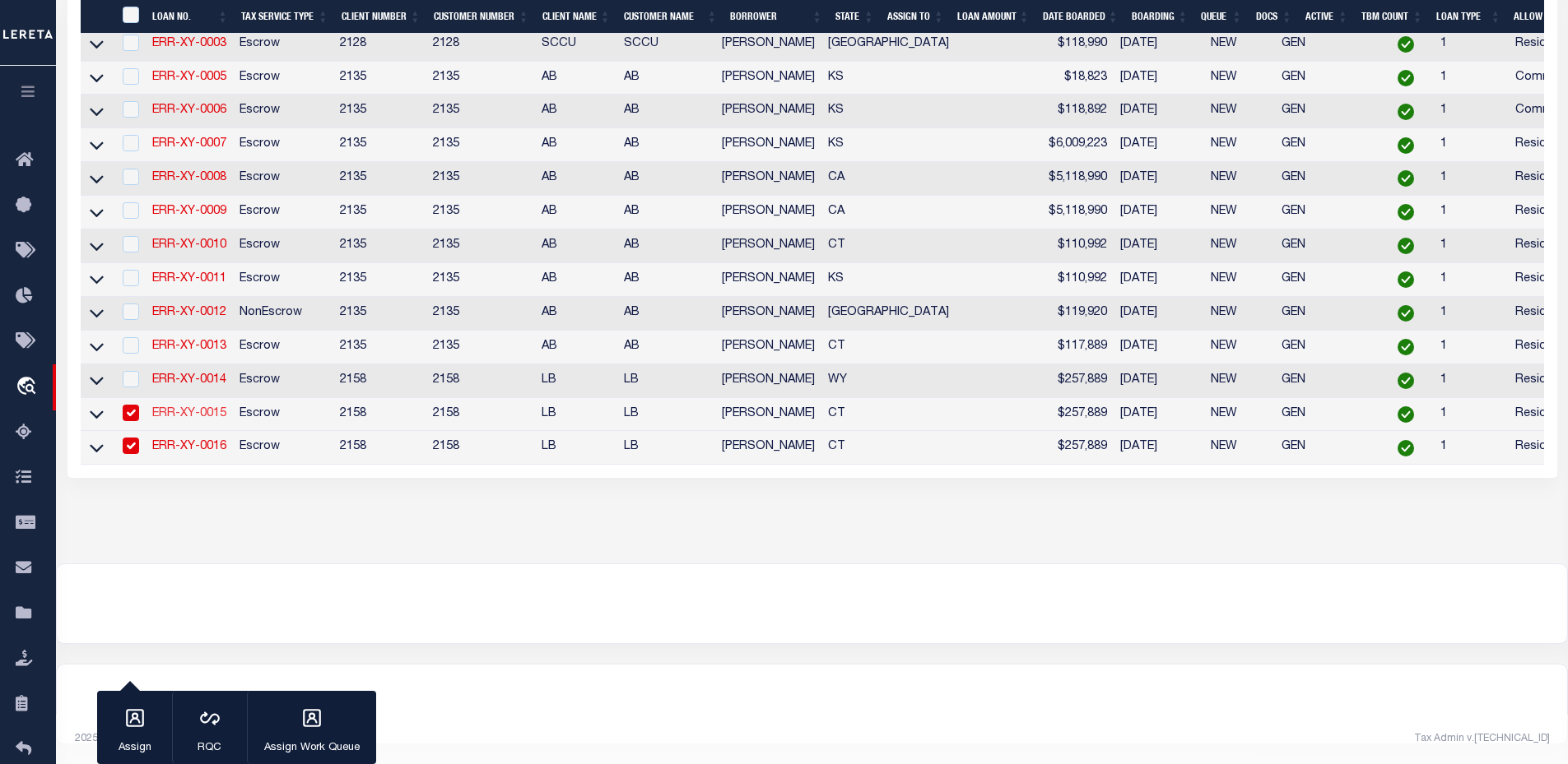
type input "ERR-XY-0015"
